Goal: Task Accomplishment & Management: Manage account settings

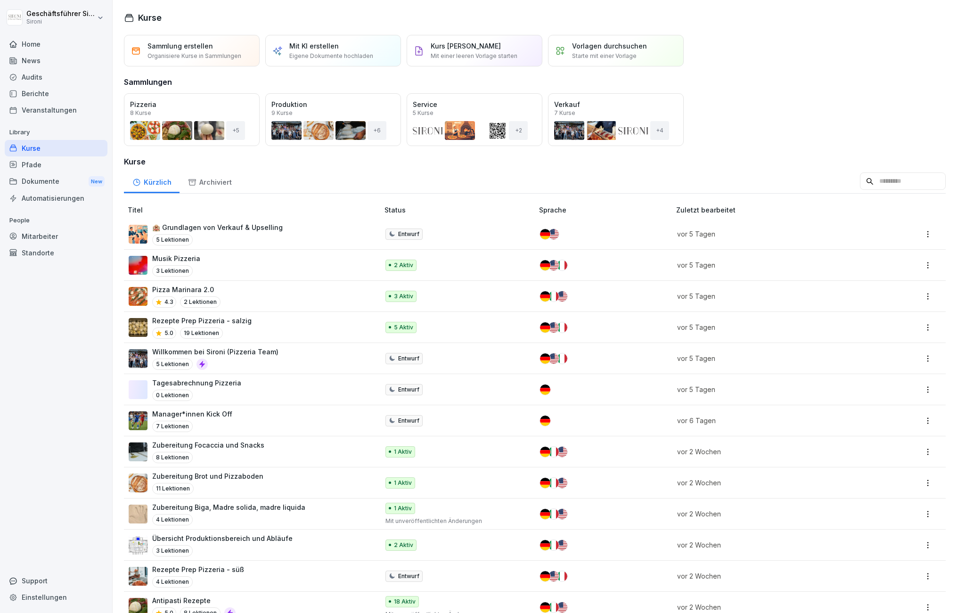
click at [20, 37] on div "Home" at bounding box center [56, 44] width 103 height 16
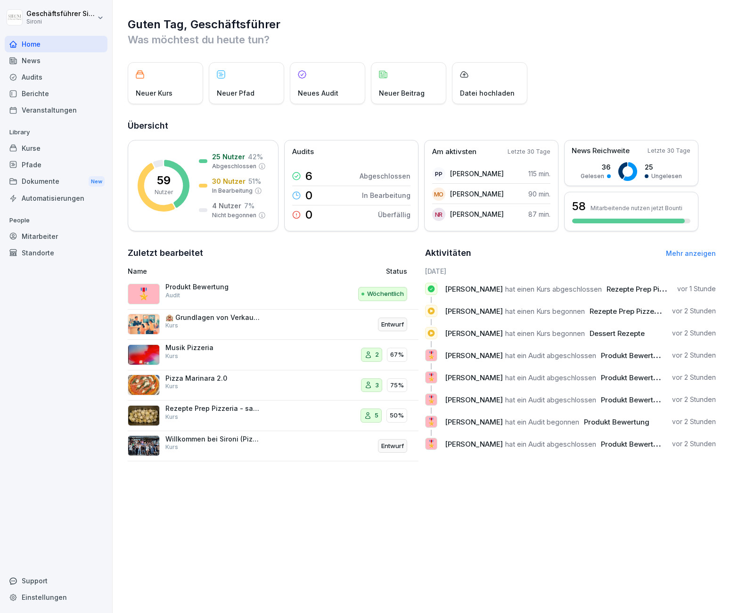
click at [41, 240] on div "Mitarbeiter" at bounding box center [56, 236] width 103 height 16
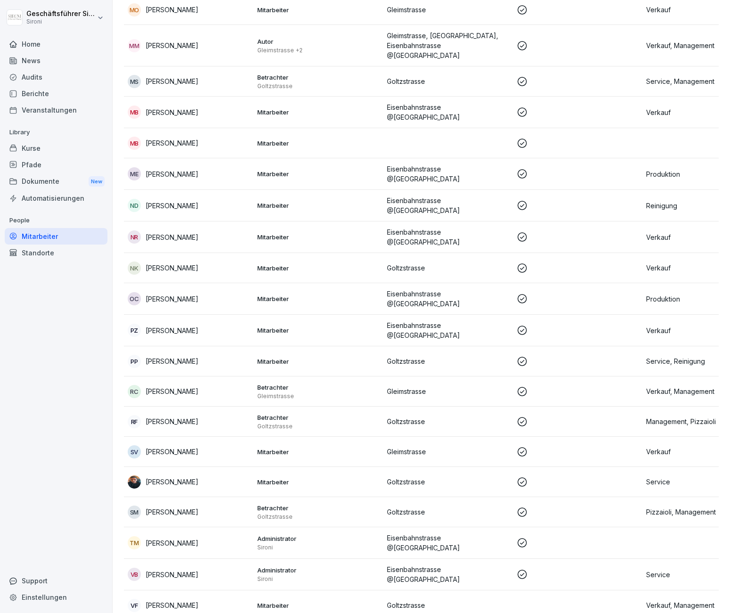
click at [187, 600] on p "[PERSON_NAME]" at bounding box center [172, 605] width 53 height 10
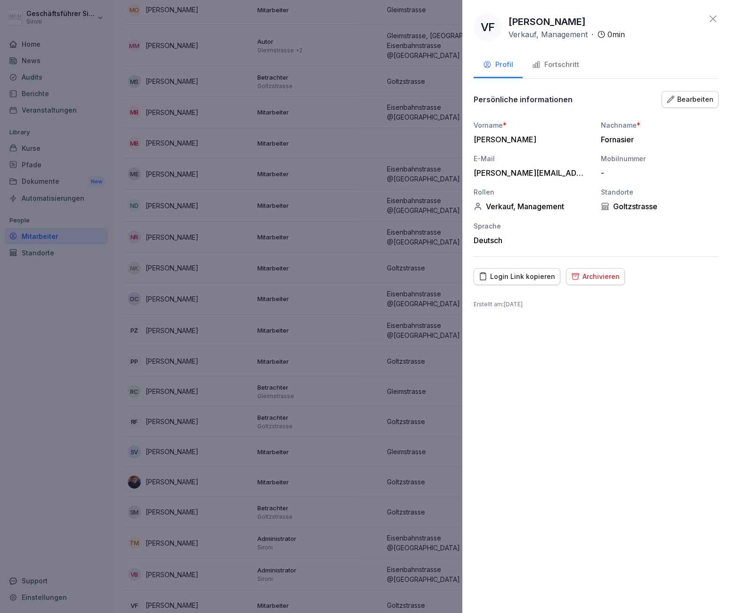
click at [561, 60] on div "Fortschritt" at bounding box center [555, 64] width 47 height 11
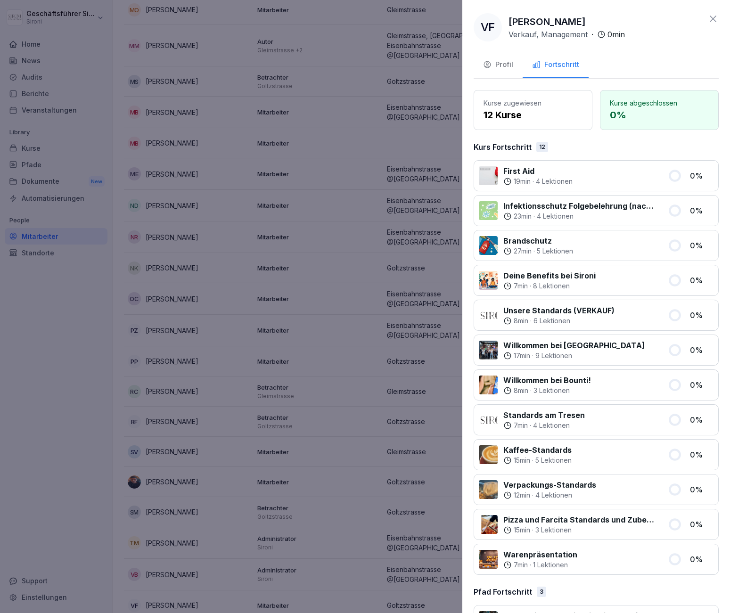
click at [492, 68] on div "Profil" at bounding box center [498, 64] width 30 height 11
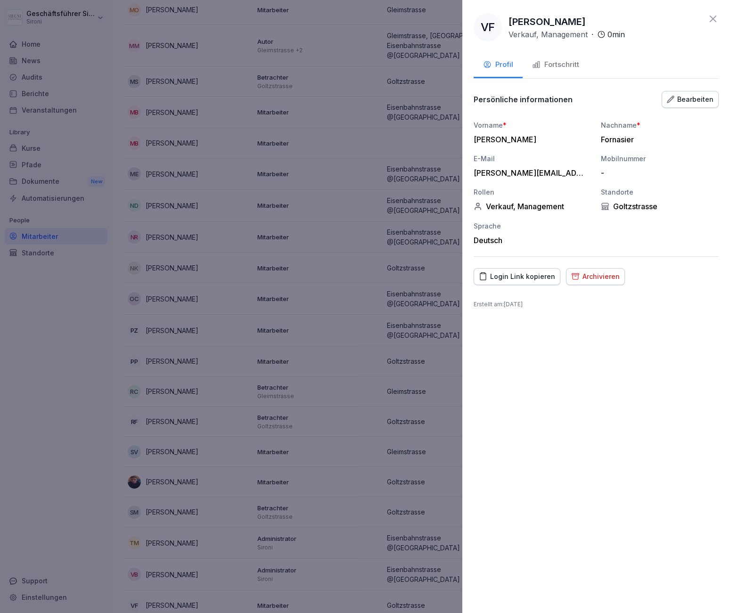
click at [690, 97] on div "Bearbeiten" at bounding box center [690, 99] width 47 height 10
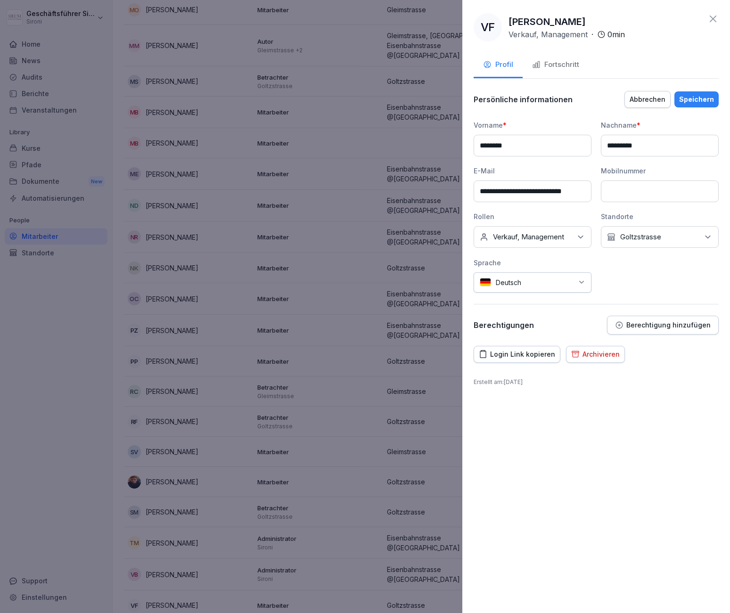
click at [635, 142] on input "*********" at bounding box center [660, 146] width 118 height 22
type input "********"
click at [707, 98] on div "Speichern" at bounding box center [696, 99] width 35 height 10
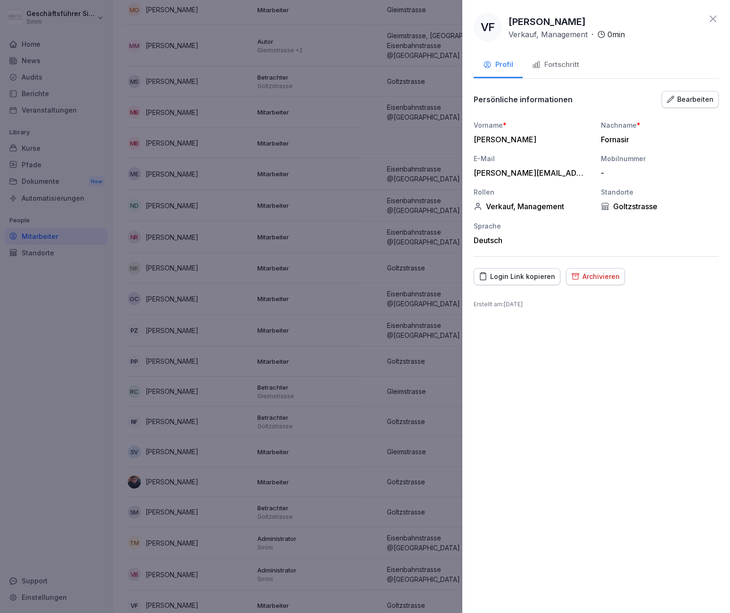
click at [715, 15] on icon at bounding box center [712, 18] width 11 height 11
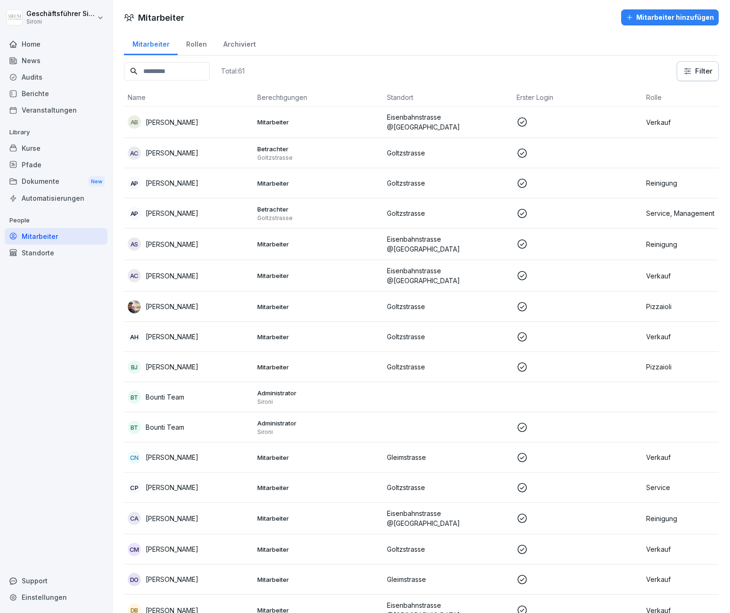
click at [399, 41] on div "Mitarbeiter Rollen Archiviert" at bounding box center [421, 43] width 595 height 25
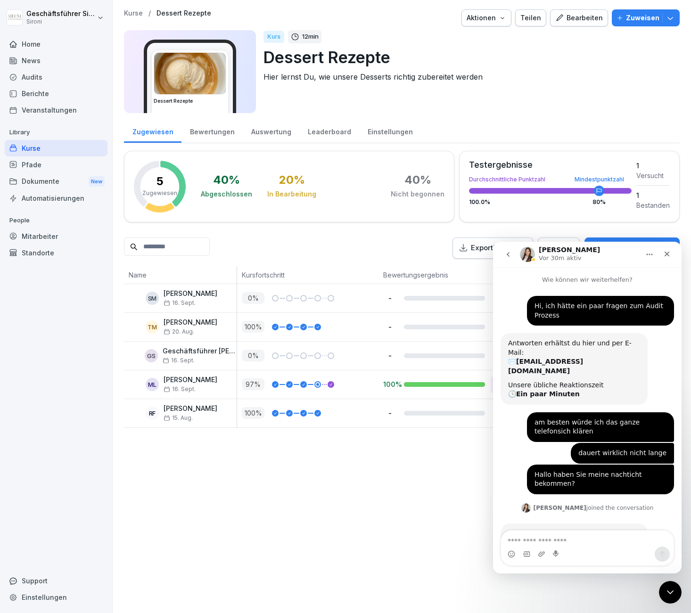
scroll to position [1, 0]
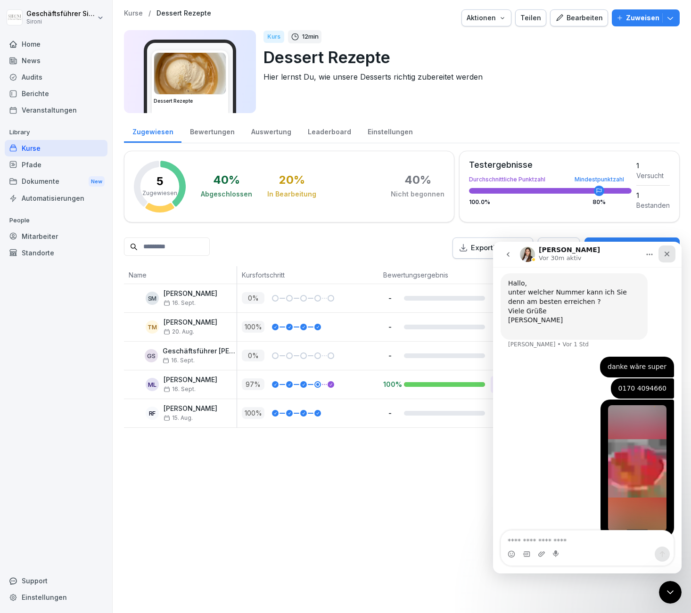
click at [660, 250] on div "Schließen" at bounding box center [666, 254] width 17 height 17
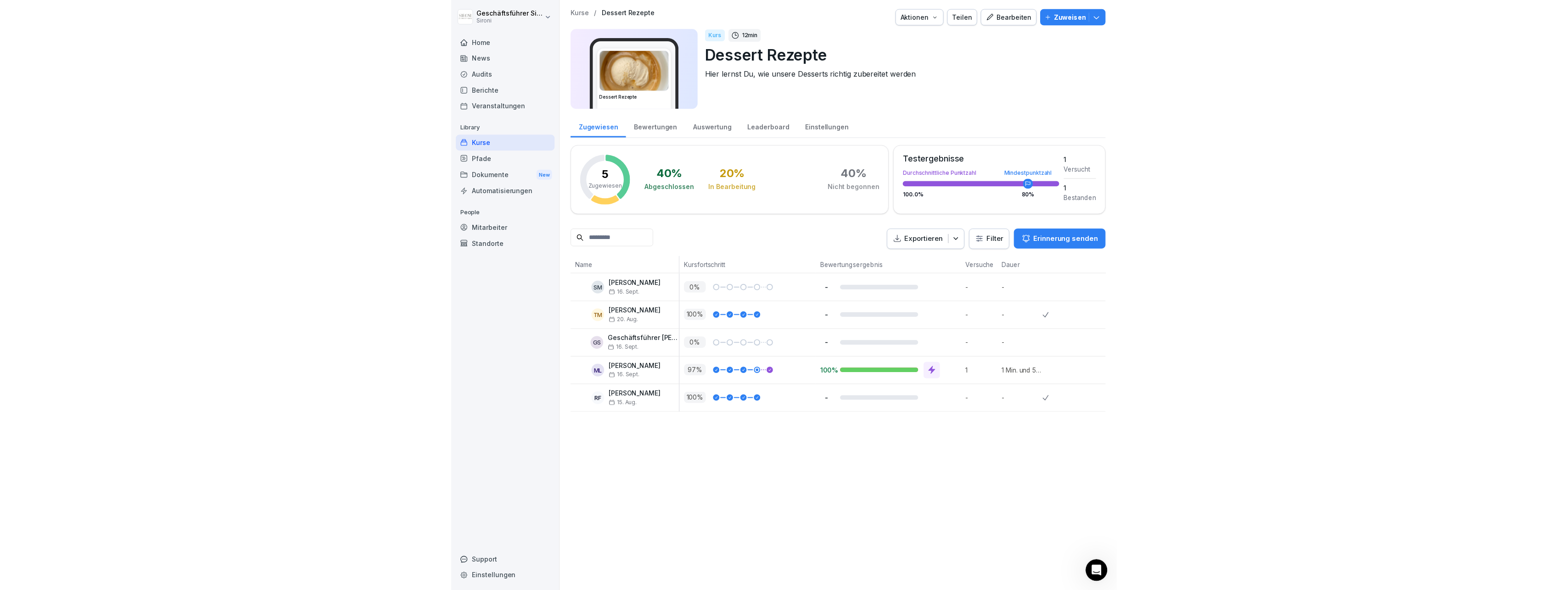
scroll to position [242, 0]
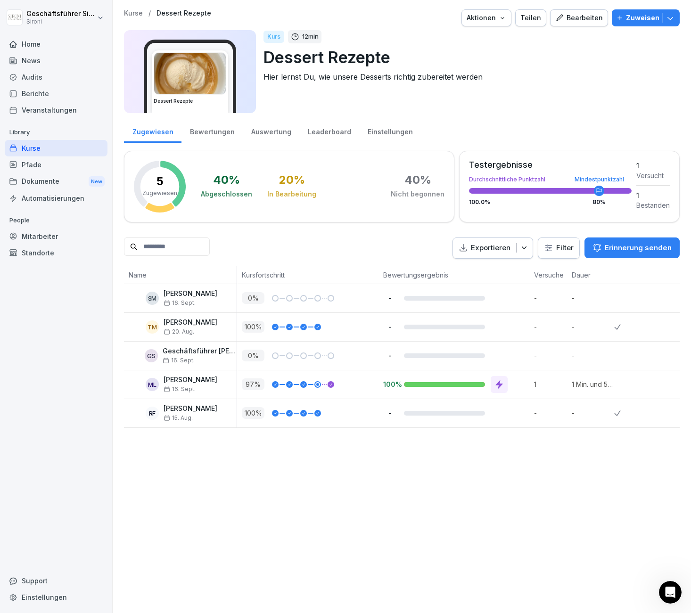
click at [23, 45] on div "Home" at bounding box center [56, 44] width 103 height 16
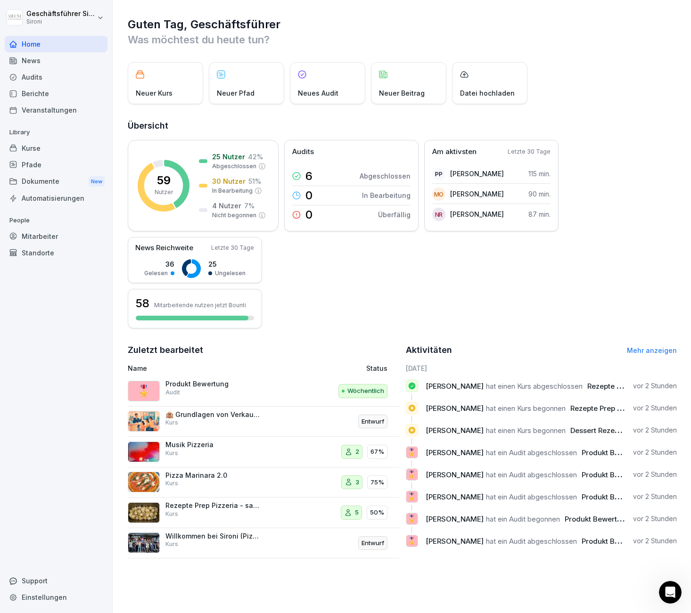
click at [66, 239] on div "Mitarbeiter" at bounding box center [56, 236] width 103 height 16
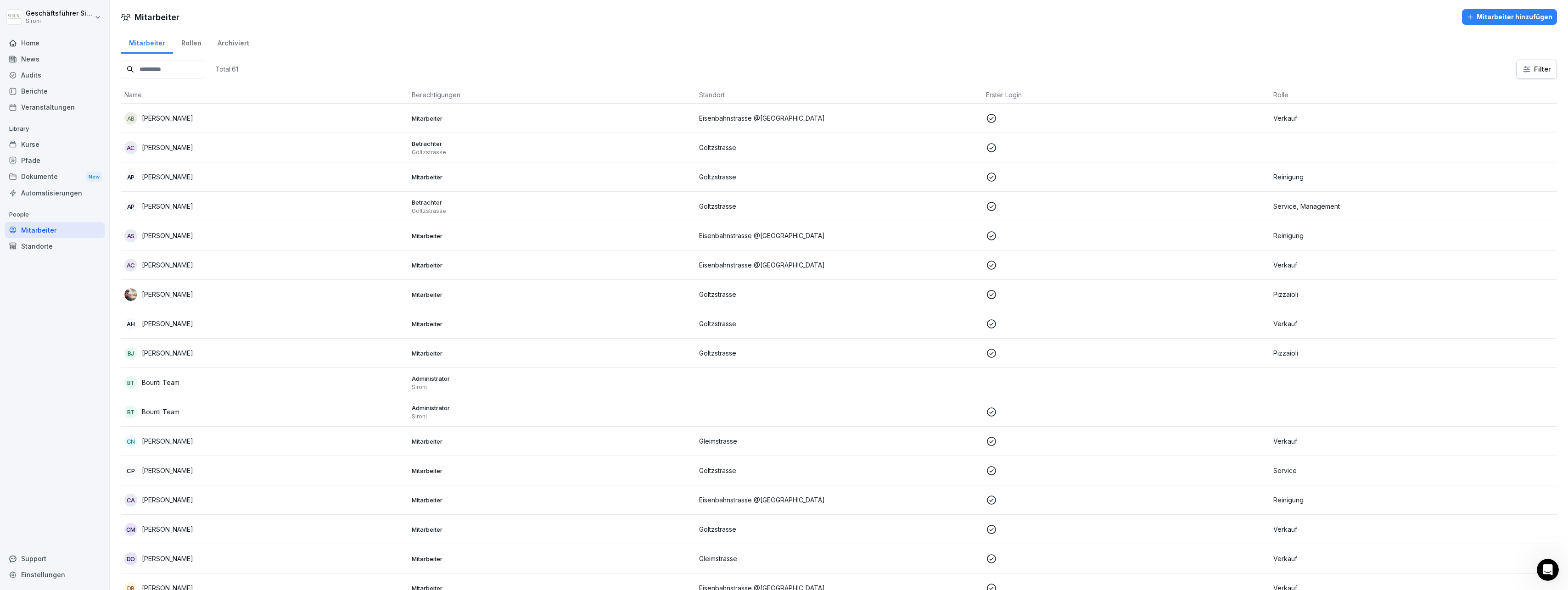
click at [672, 71] on html "Geschäftsführer Sironi Sironi Home News Audits Berichte Veranstaltungen Library…" at bounding box center [784, 295] width 1568 height 590
type input "****"
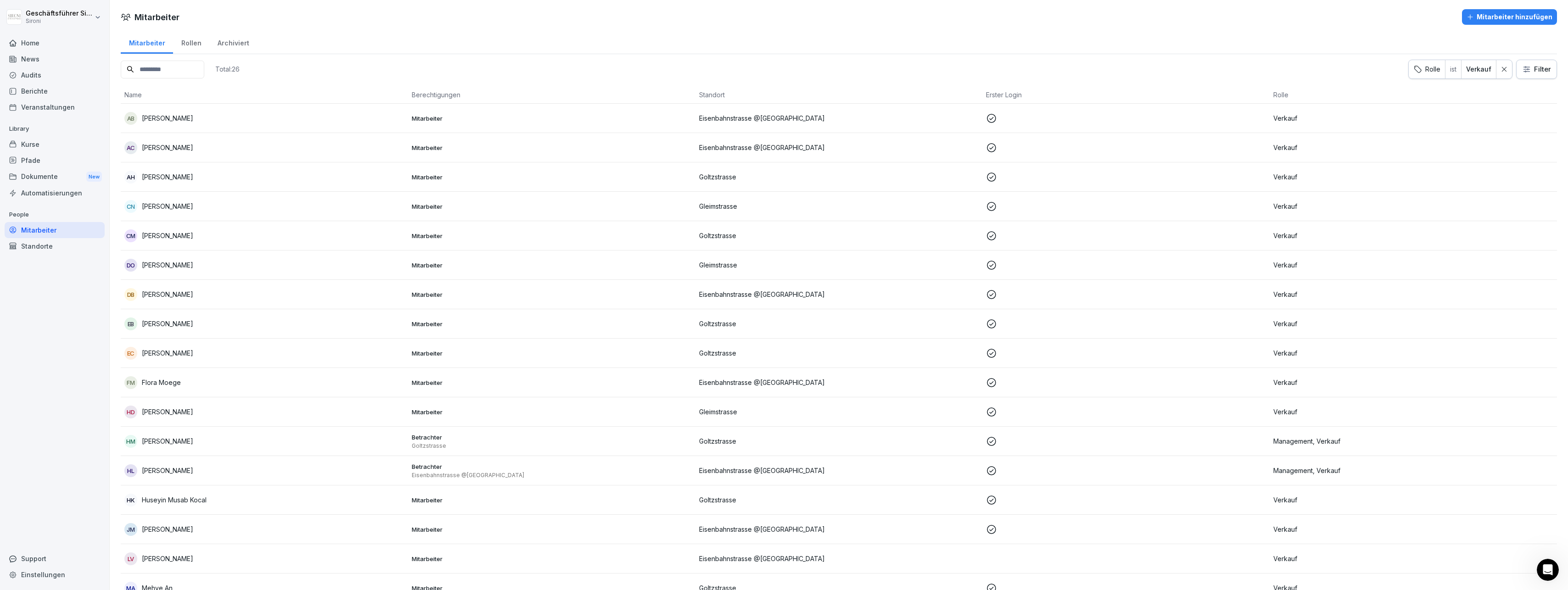
click at [185, 46] on div "Rollen" at bounding box center [191, 42] width 36 height 23
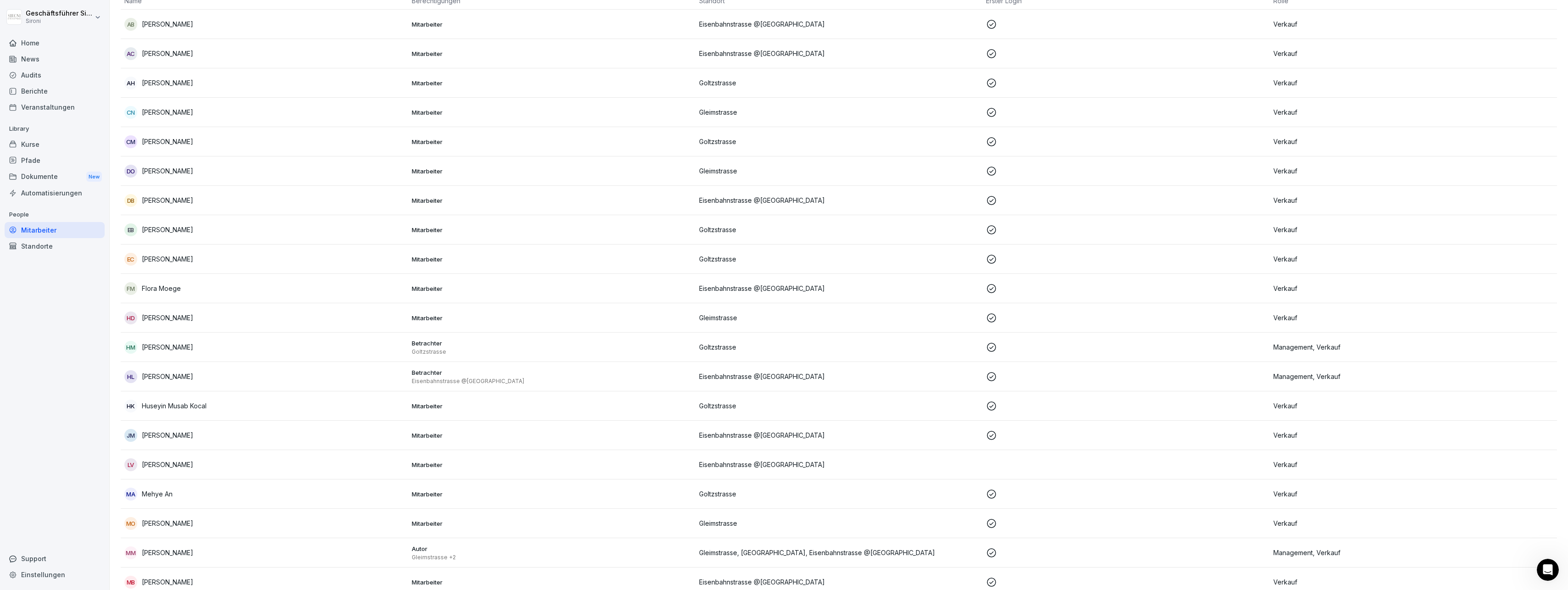
scroll to position [100, 0]
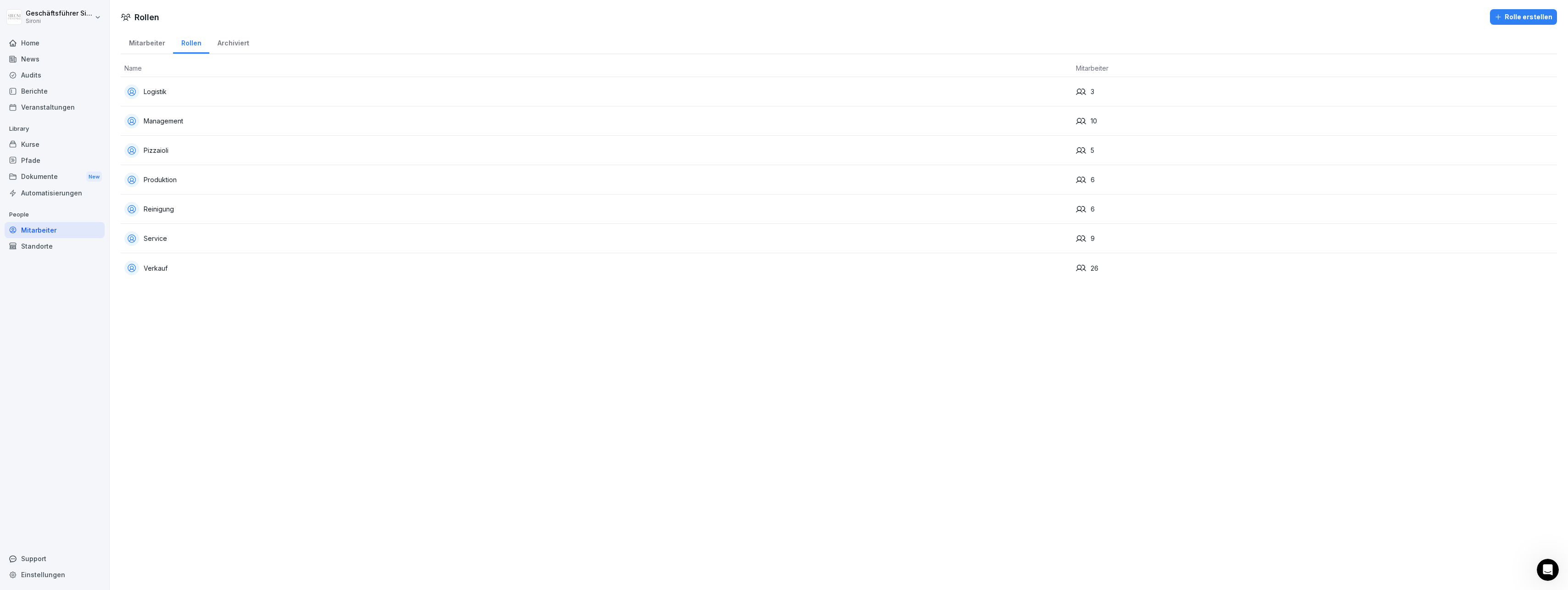
click at [134, 40] on div "Mitarbeiter" at bounding box center [147, 42] width 53 height 23
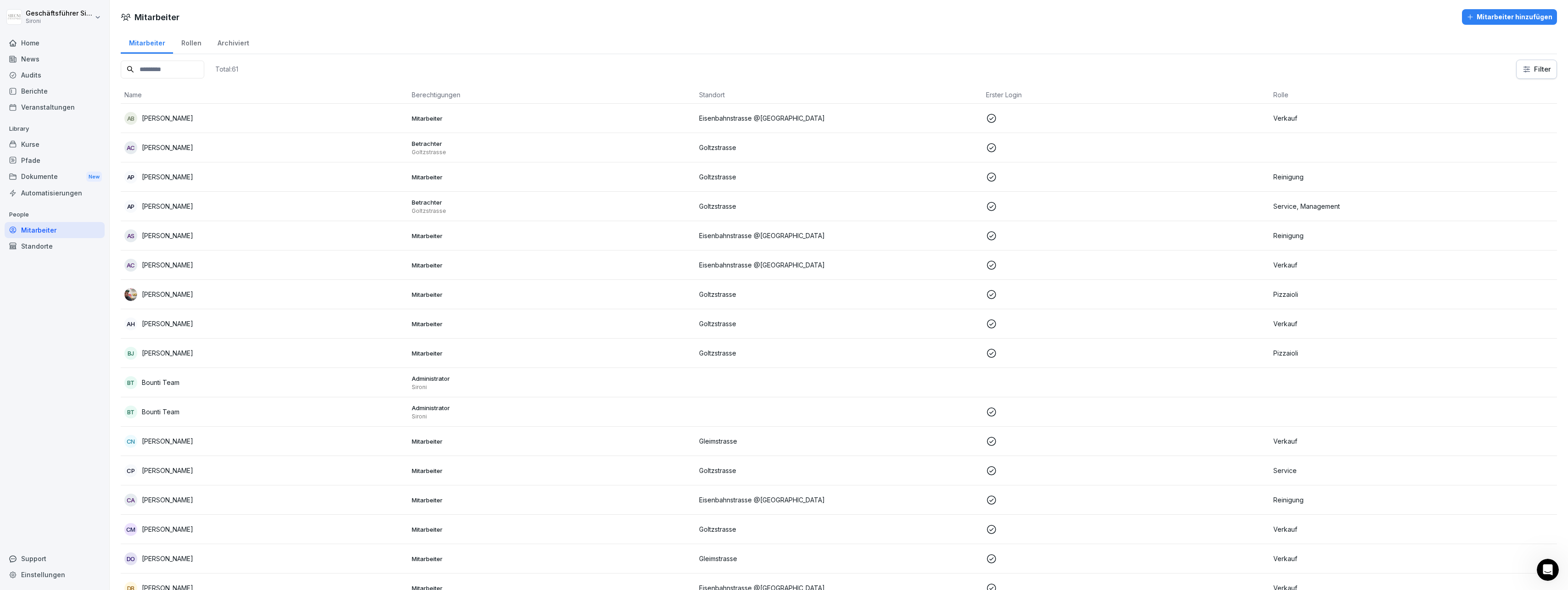
click at [672, 75] on html "Geschäftsführer Sironi Sironi Home News Audits Berichte Veranstaltungen Library…" at bounding box center [784, 295] width 1568 height 590
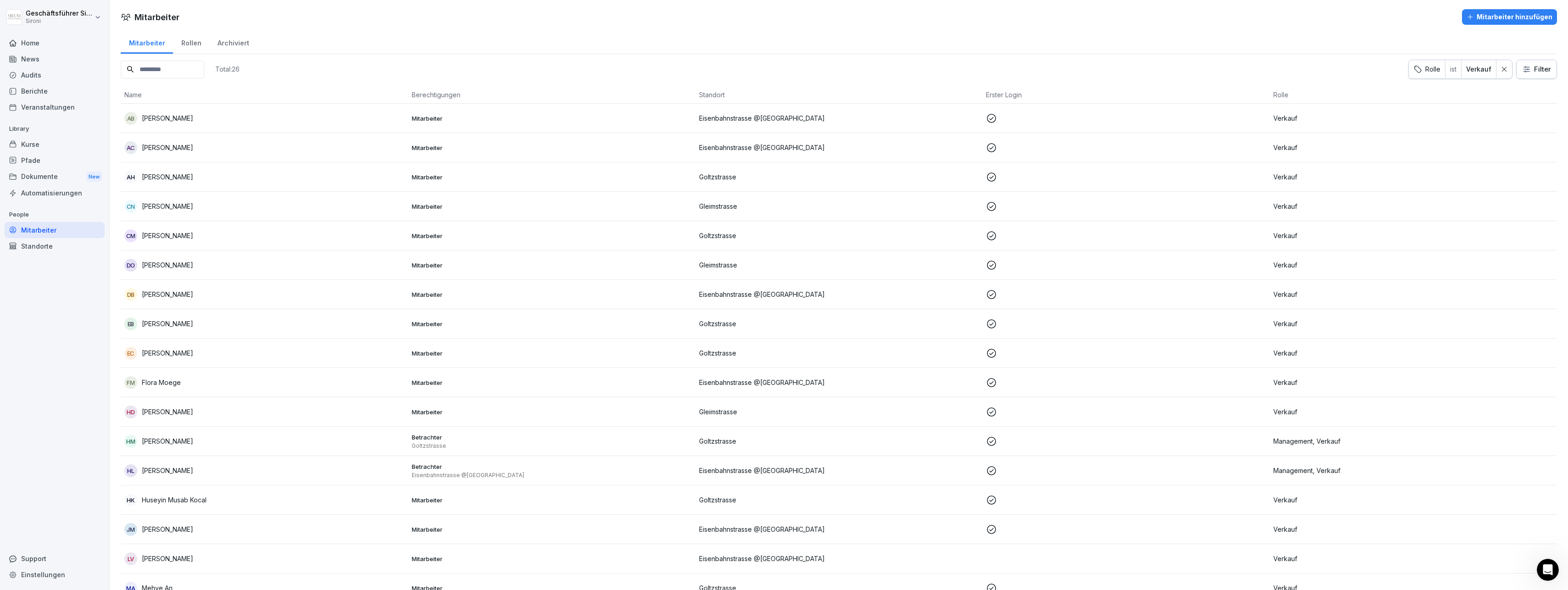
click at [167, 320] on p "[PERSON_NAME]" at bounding box center [168, 324] width 52 height 10
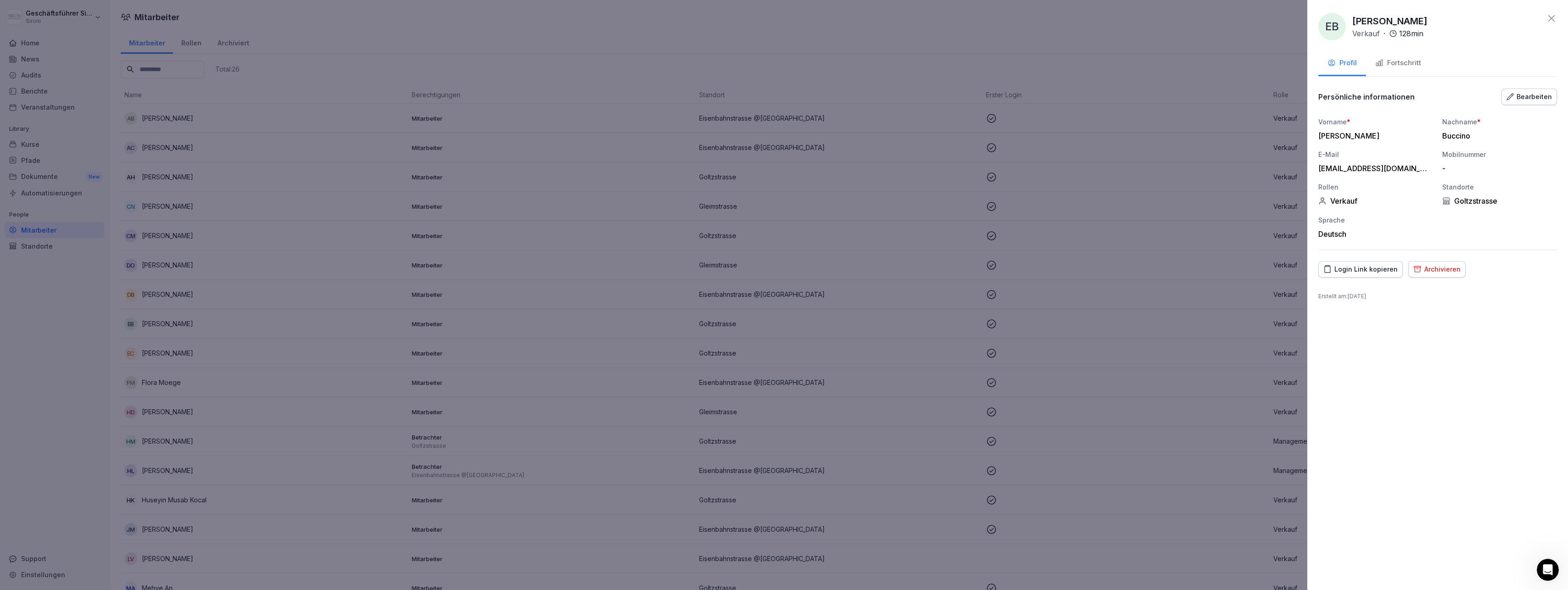
click at [672, 58] on div "Fortschritt" at bounding box center [1398, 62] width 46 height 11
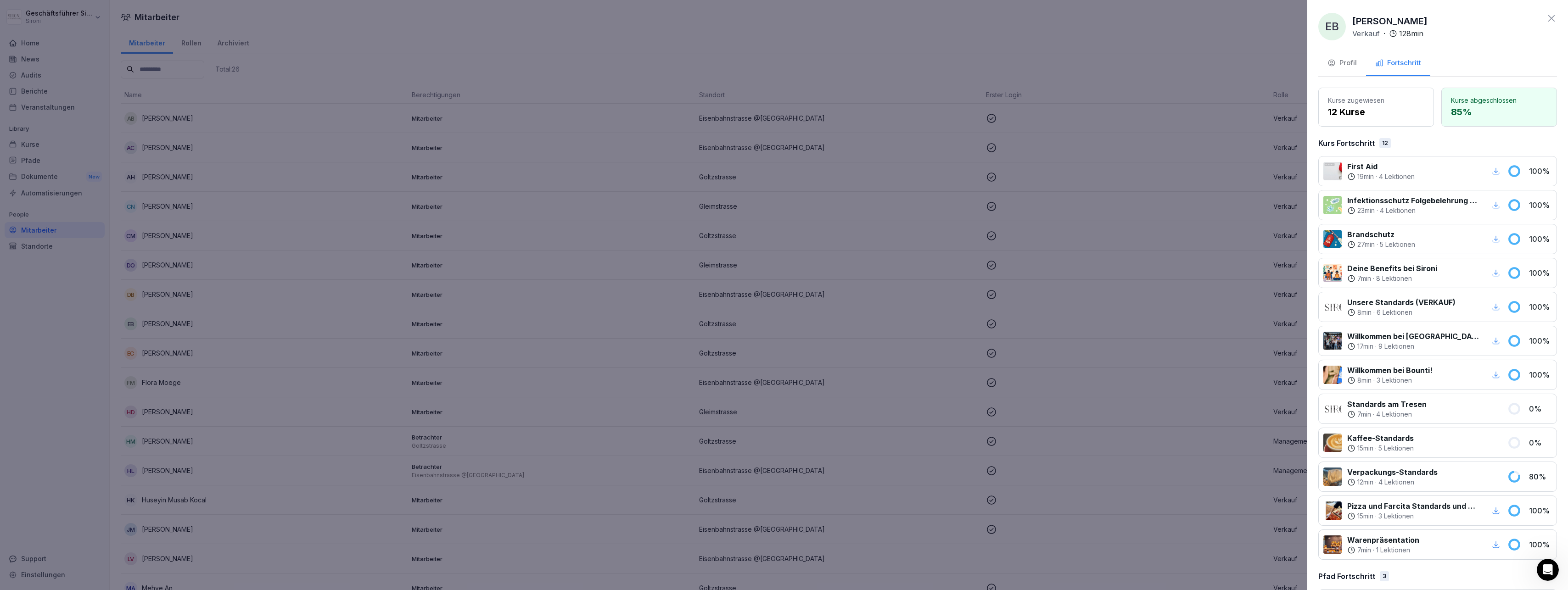
click at [672, 18] on icon at bounding box center [1550, 18] width 11 height 11
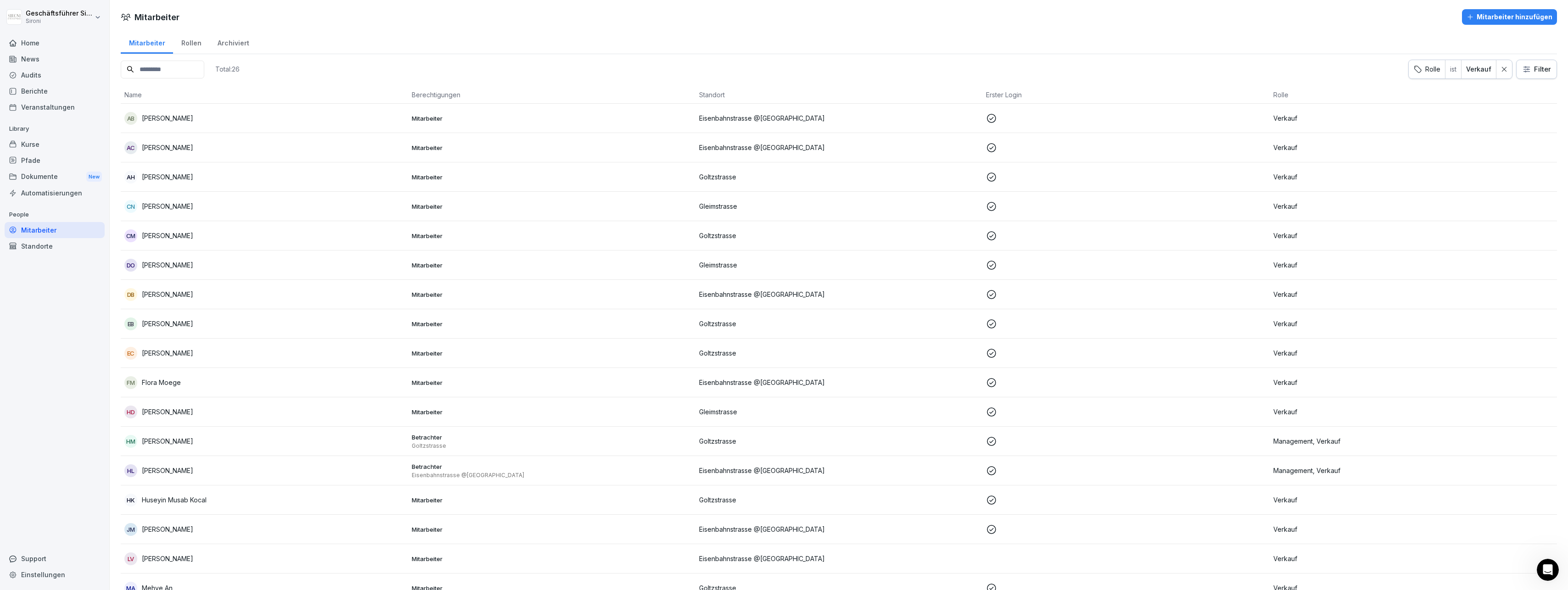
click at [199, 552] on div "LV Lili Valter" at bounding box center [264, 558] width 280 height 13
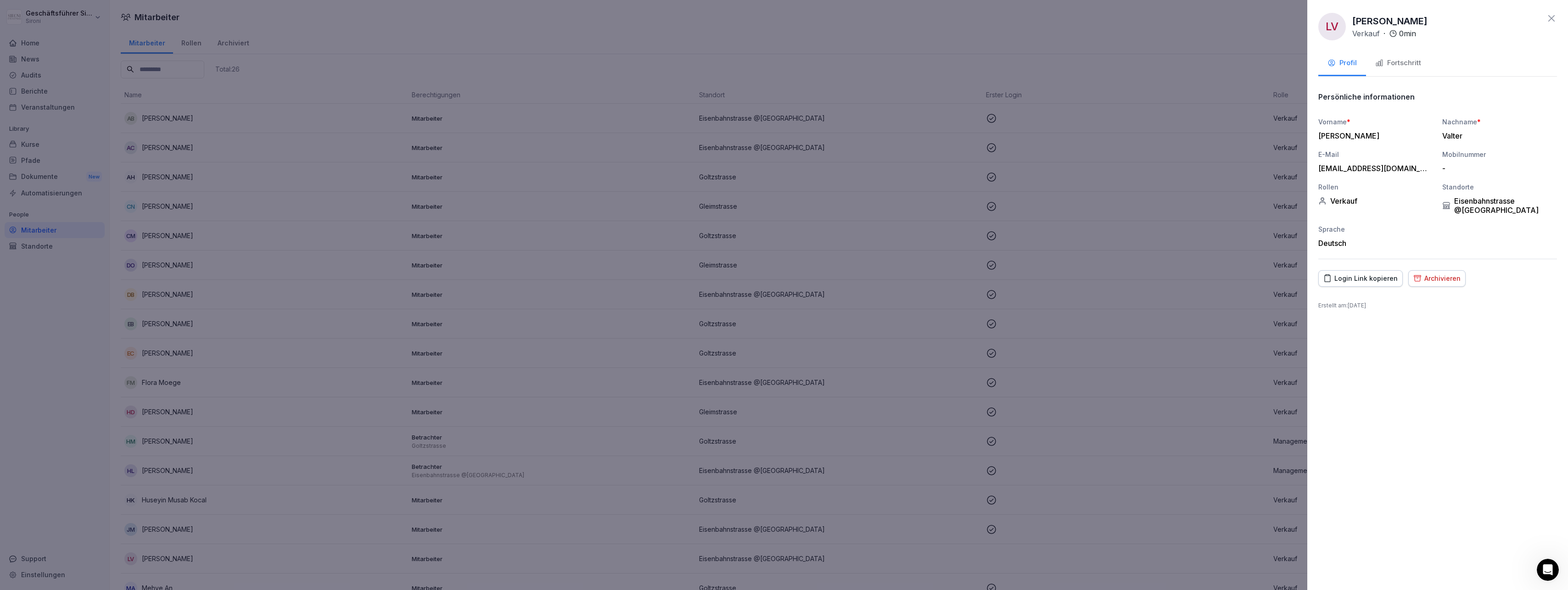
click at [672, 64] on div "Fortschritt" at bounding box center [1398, 62] width 46 height 11
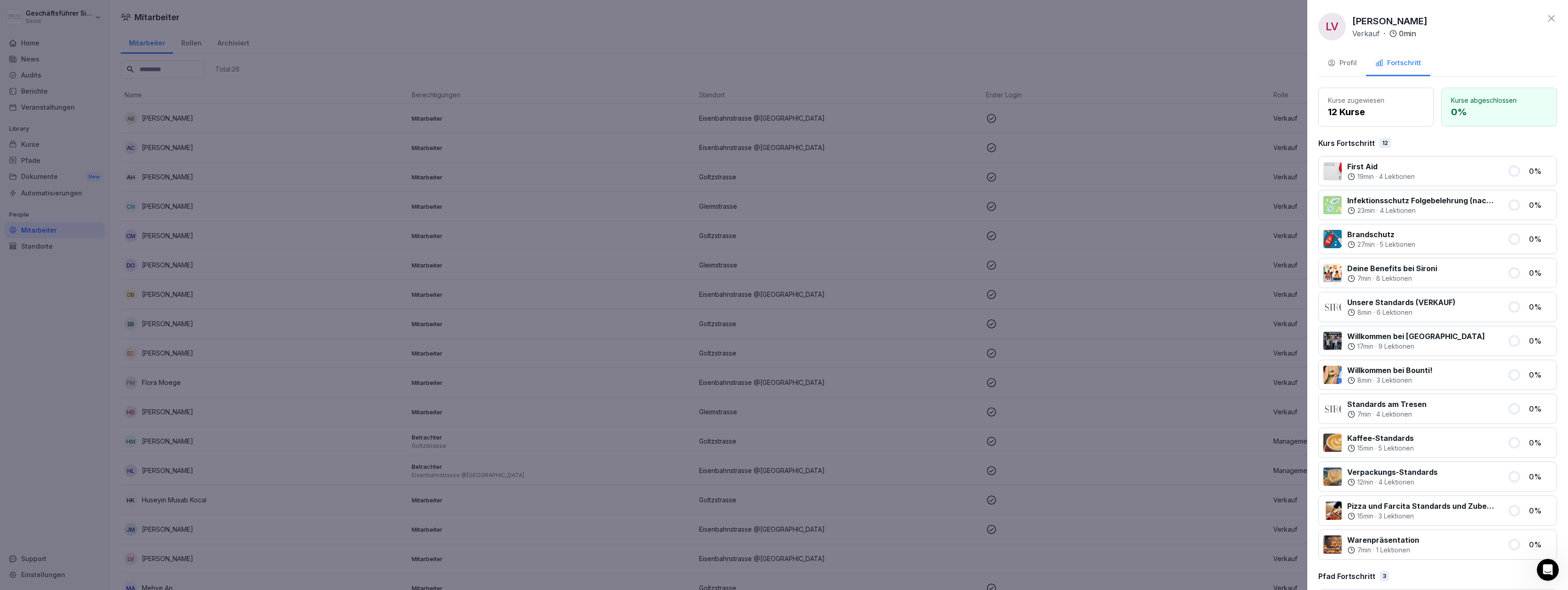
click at [672, 18] on icon at bounding box center [1550, 18] width 11 height 11
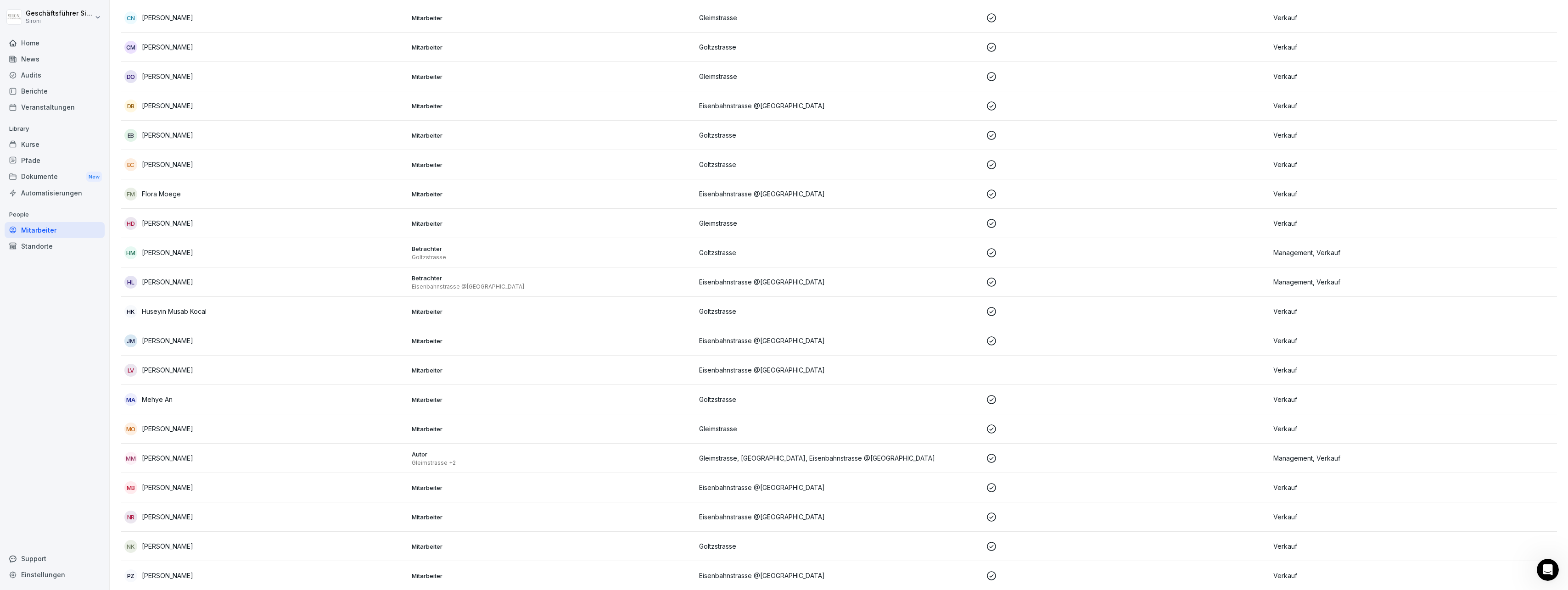
scroll to position [191, 0]
click at [234, 425] on div "MO Merve Ozyalin" at bounding box center [264, 426] width 280 height 13
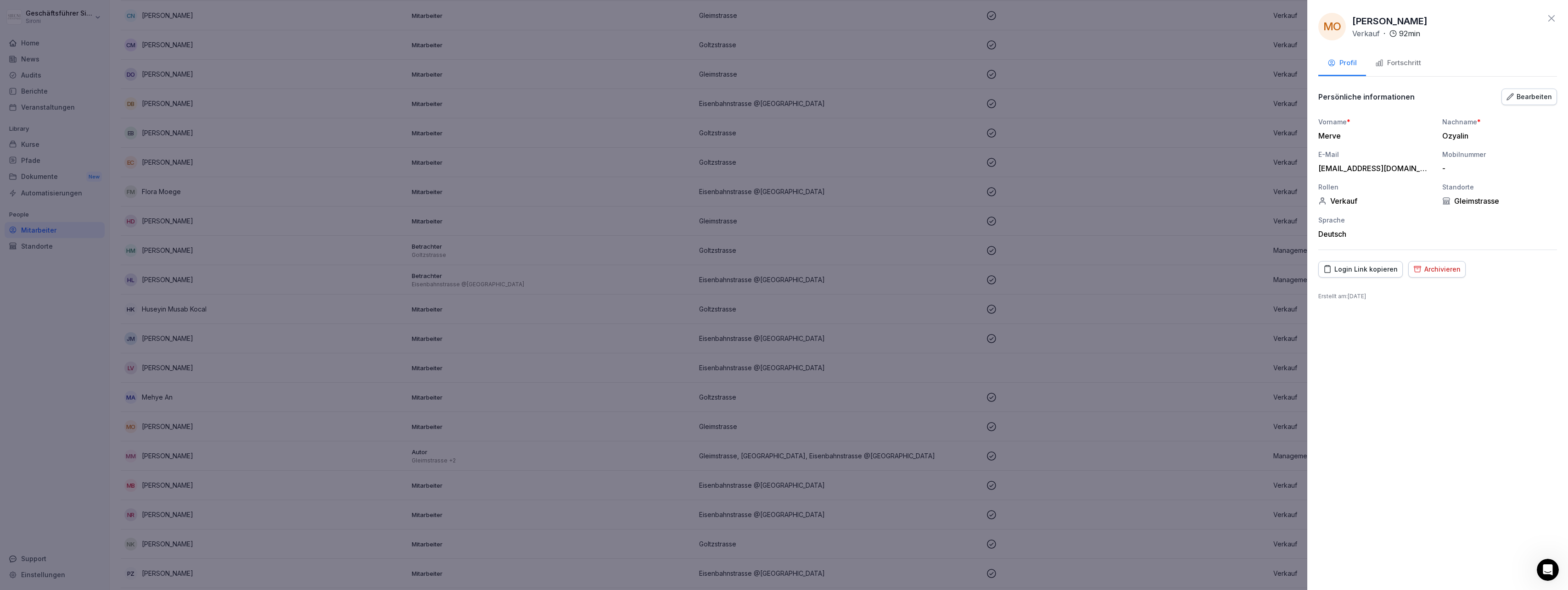
click at [672, 66] on div "Fortschritt" at bounding box center [1398, 62] width 46 height 11
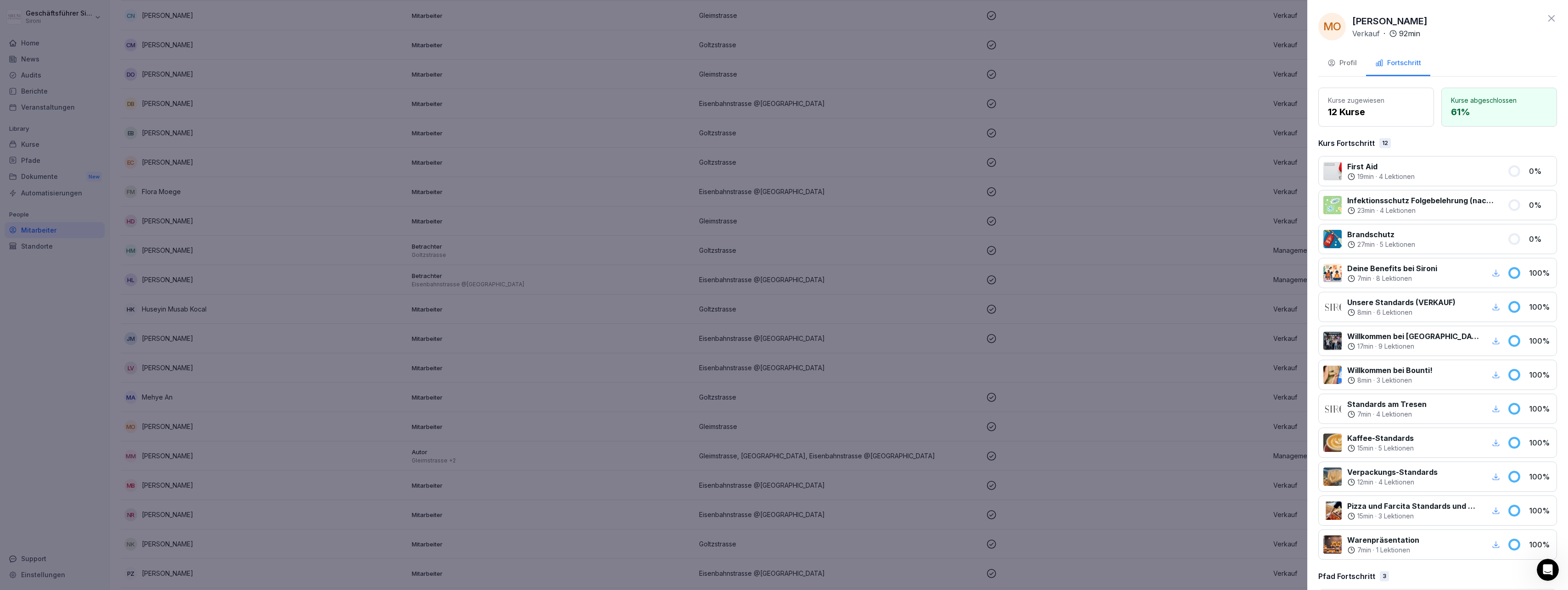
click at [672, 18] on icon at bounding box center [1550, 18] width 11 height 11
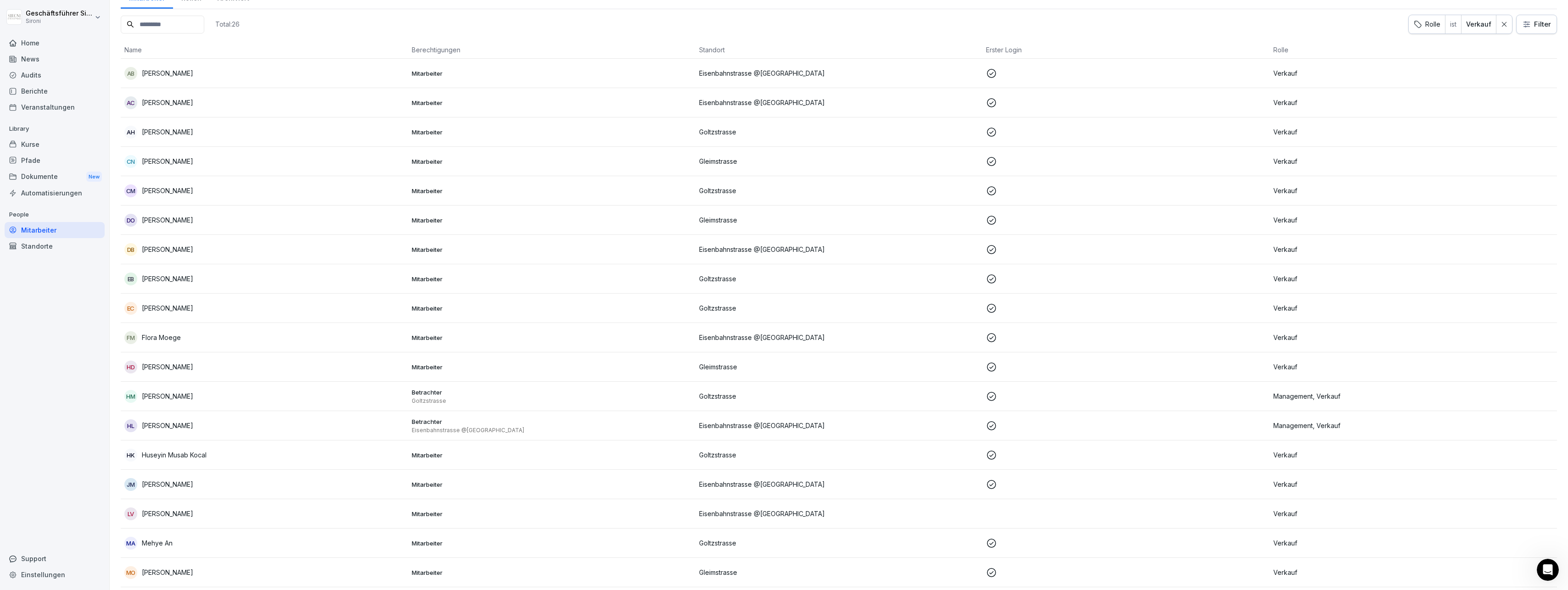
scroll to position [0, 0]
